Goal: Task Accomplishment & Management: Use online tool/utility

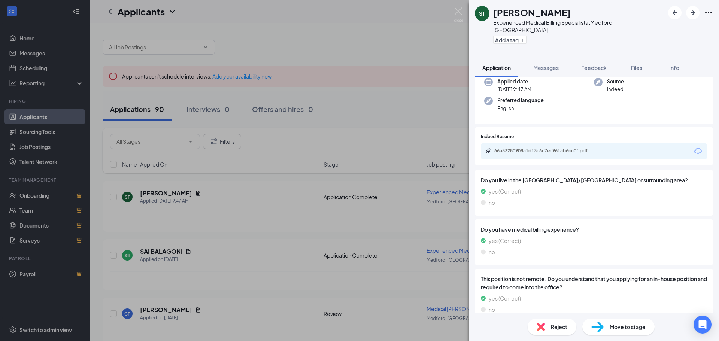
scroll to position [61, 0]
click at [535, 142] on div "66a33280908a1d13c6c7ec961ab6cc0f.pdf" at bounding box center [594, 150] width 226 height 16
click at [533, 147] on div "66a33280908a1d13c6c7ec961ab6cc0f.pdf" at bounding box center [546, 150] width 105 height 6
click at [562, 331] on span "Reject" at bounding box center [559, 327] width 16 height 8
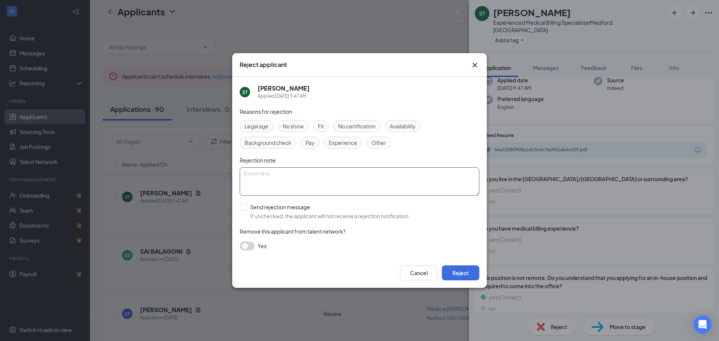
click at [349, 174] on textarea at bounding box center [360, 181] width 240 height 28
type textarea "l"
type textarea "Lied - lives in [US_STATE] - checked yes for local."
click at [380, 145] on span "Other" at bounding box center [378, 142] width 15 height 8
click at [299, 126] on span "No show" at bounding box center [293, 126] width 21 height 8
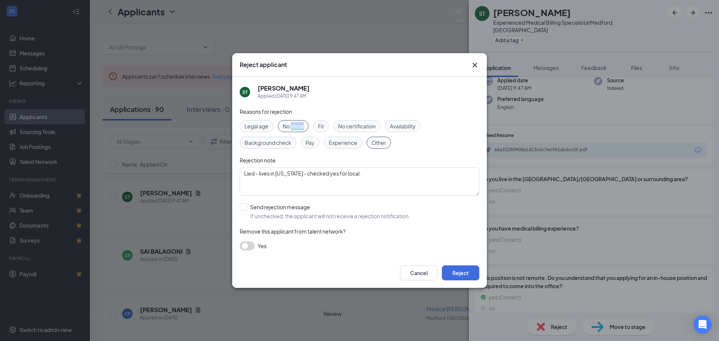
click at [299, 126] on span "No show" at bounding box center [293, 126] width 21 height 8
click at [244, 214] on input "Send rejection message If unchecked, the applicant will not receive a rejection…" at bounding box center [325, 211] width 170 height 16
checkbox input "true"
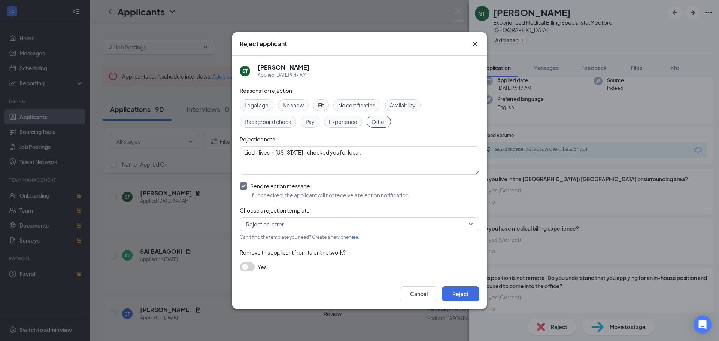
click at [247, 260] on div "Reasons for rejection Legal age No show Fit No certification Availability Backg…" at bounding box center [360, 182] width 240 height 193
click at [245, 266] on button "button" at bounding box center [247, 266] width 15 height 9
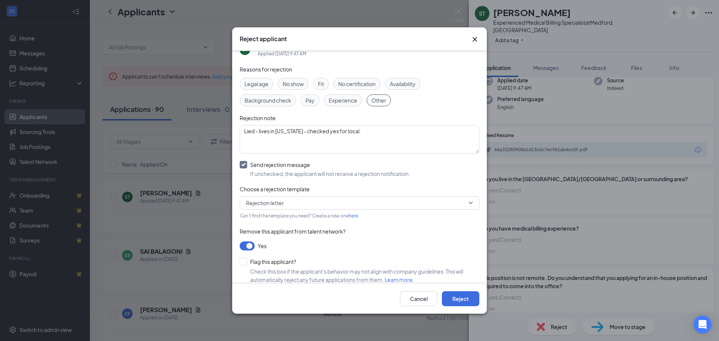
scroll to position [24, 0]
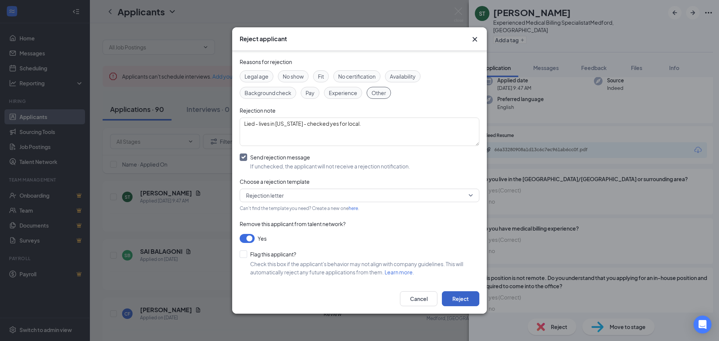
click at [464, 295] on button "Reject" at bounding box center [460, 298] width 37 height 15
